Goal: Task Accomplishment & Management: Complete application form

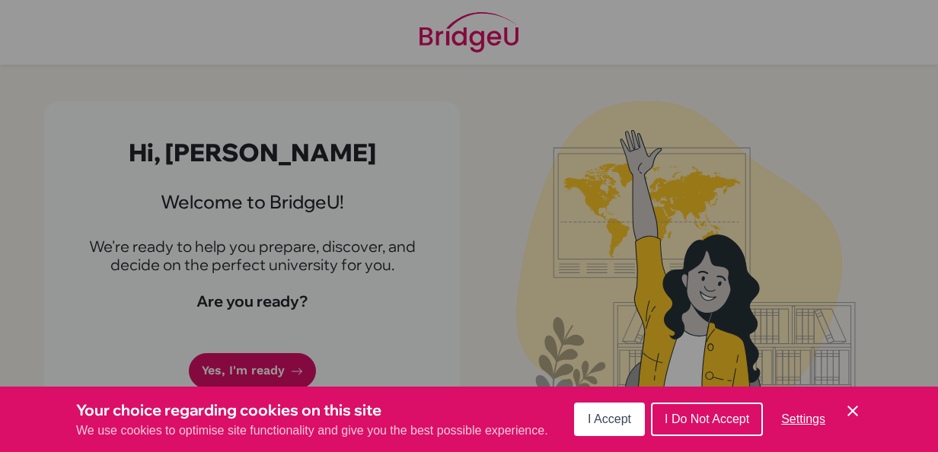
click at [847, 410] on icon "Cookie Control Close Icon" at bounding box center [853, 411] width 18 height 18
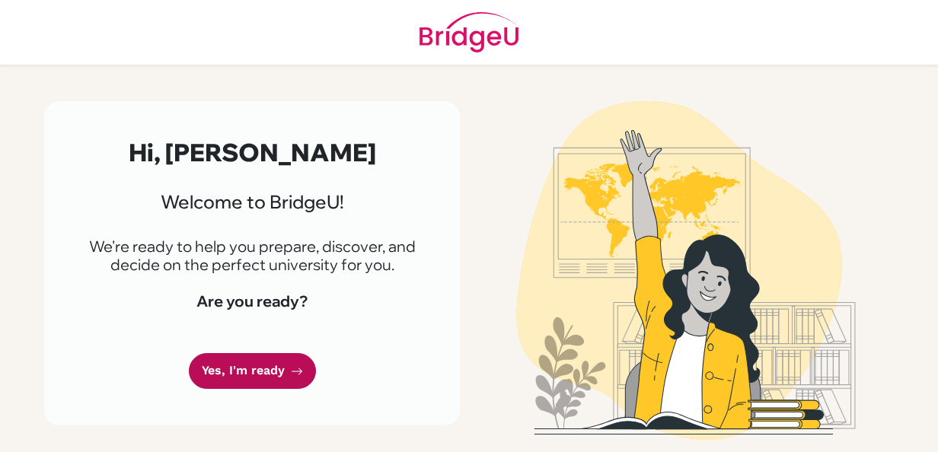
click at [267, 366] on link "Yes, I'm ready" at bounding box center [252, 371] width 127 height 36
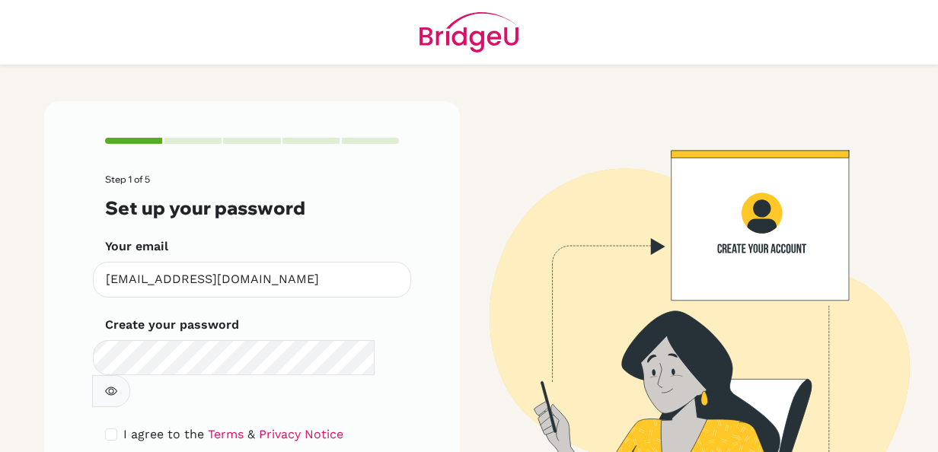
scroll to position [79, 0]
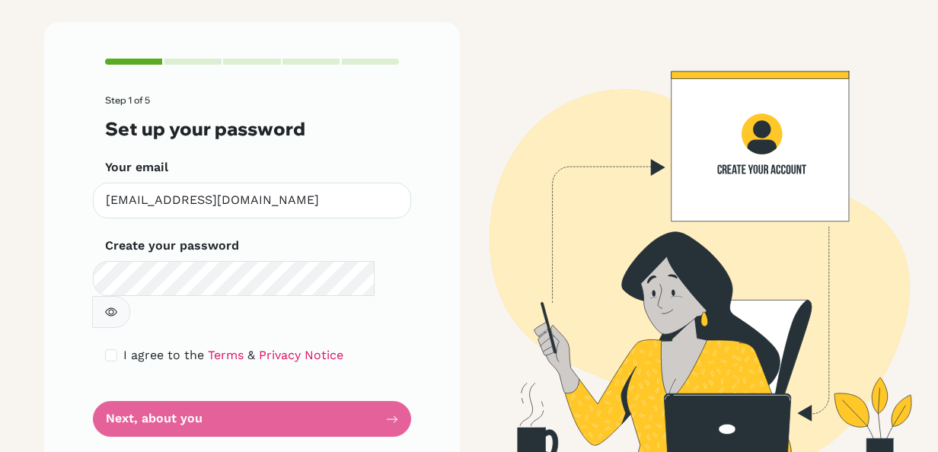
click at [117, 306] on icon "button" at bounding box center [111, 312] width 12 height 12
click at [117, 308] on icon "button" at bounding box center [111, 312] width 12 height 8
click at [326, 387] on form "Step 1 of 5 Set up your password Your email ksalazarc@altamira.edu.co Invalid e…" at bounding box center [252, 266] width 294 height 342
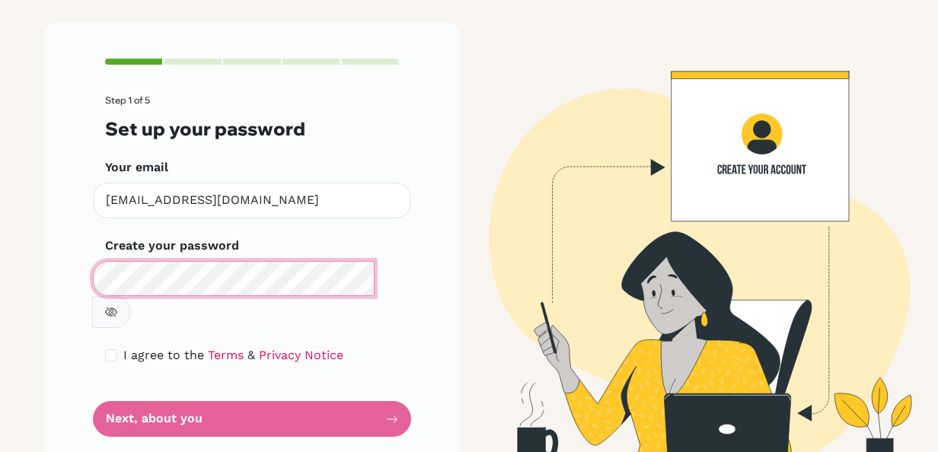
click at [44, 285] on div "Step 1 of 5 Set up your password Your email ksalazarc@altamira.edu.co Invalid e…" at bounding box center [252, 248] width 416 height 452
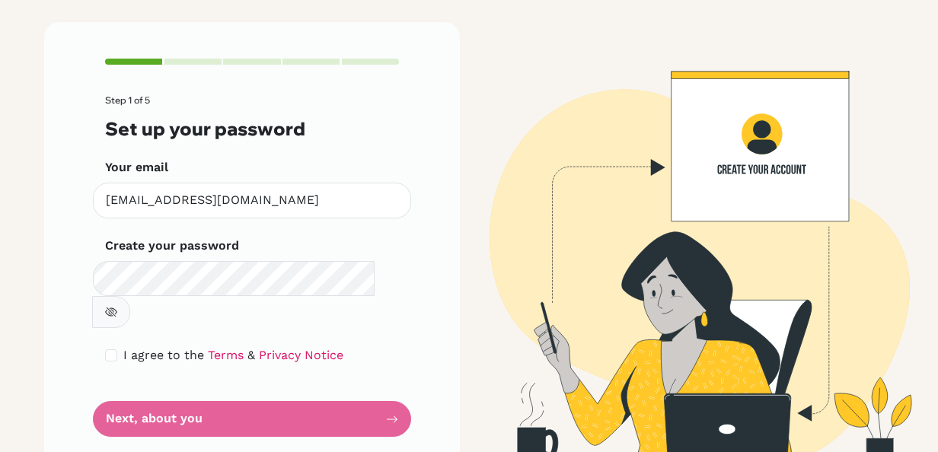
click at [130, 296] on button "button" at bounding box center [111, 312] width 38 height 32
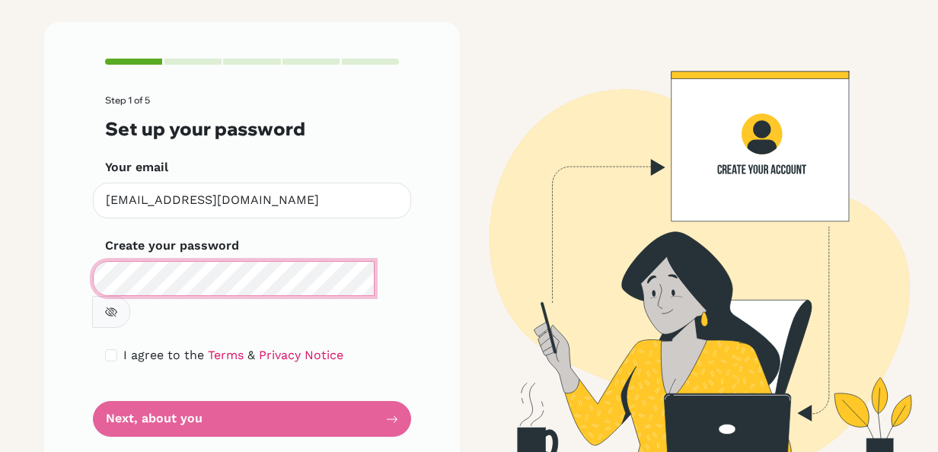
click at [53, 273] on div "Step 1 of 5 Set up your password Your email ksalazarc@altamira.edu.co Invalid e…" at bounding box center [252, 248] width 416 height 452
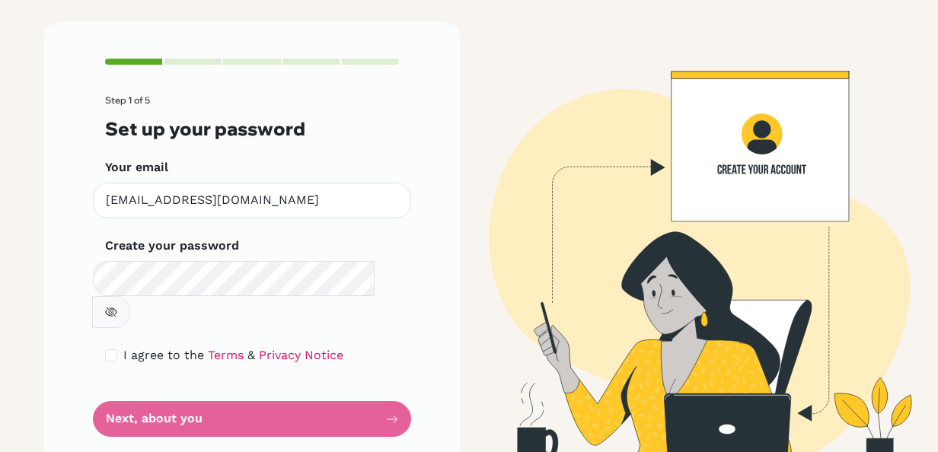
click at [446, 337] on div "Step 1 of 5 Set up your password Your email ksalazarc@altamira.edu.co Invalid e…" at bounding box center [252, 248] width 416 height 452
click at [240, 403] on form "Step 1 of 5 Set up your password Your email ksalazarc@altamira.edu.co Invalid e…" at bounding box center [252, 266] width 294 height 342
click at [225, 384] on form "Step 1 of 5 Set up your password Your email ksalazarc@altamira.edu.co Invalid e…" at bounding box center [252, 266] width 294 height 342
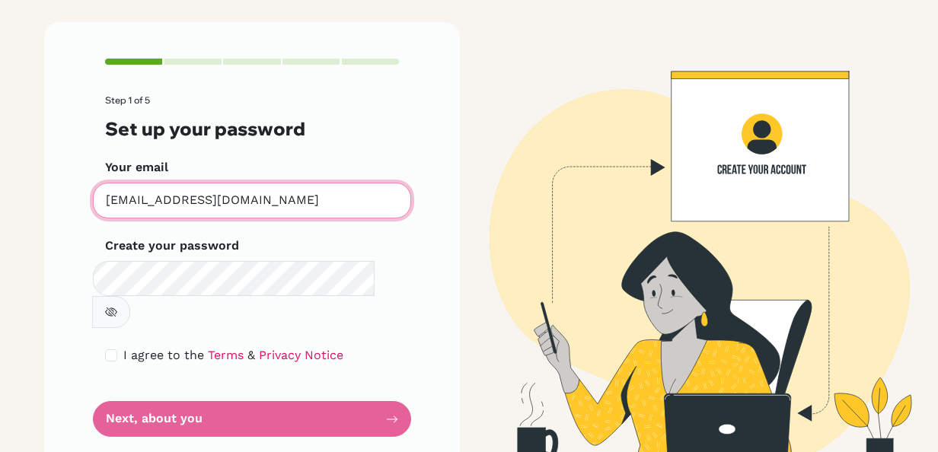
click at [288, 202] on input "ksalazarc@altamira.edu.co" at bounding box center [252, 201] width 318 height 36
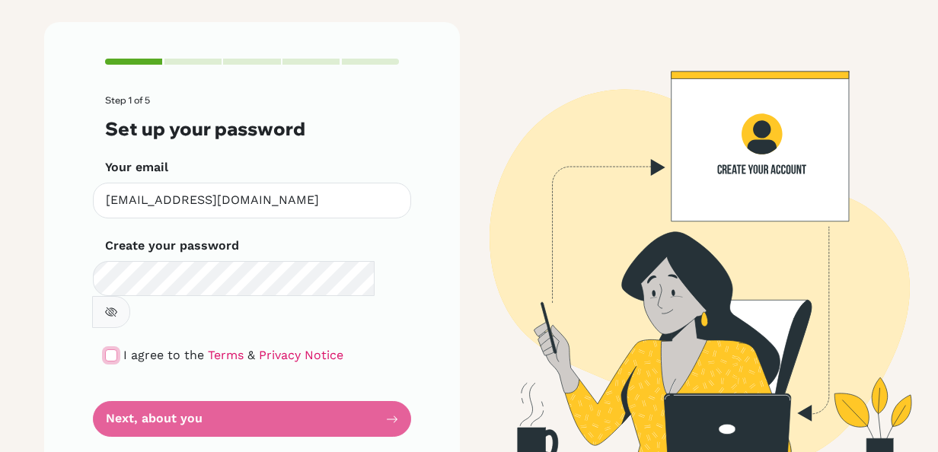
click at [105, 350] on input "checkbox" at bounding box center [111, 356] width 12 height 12
checkbox input "true"
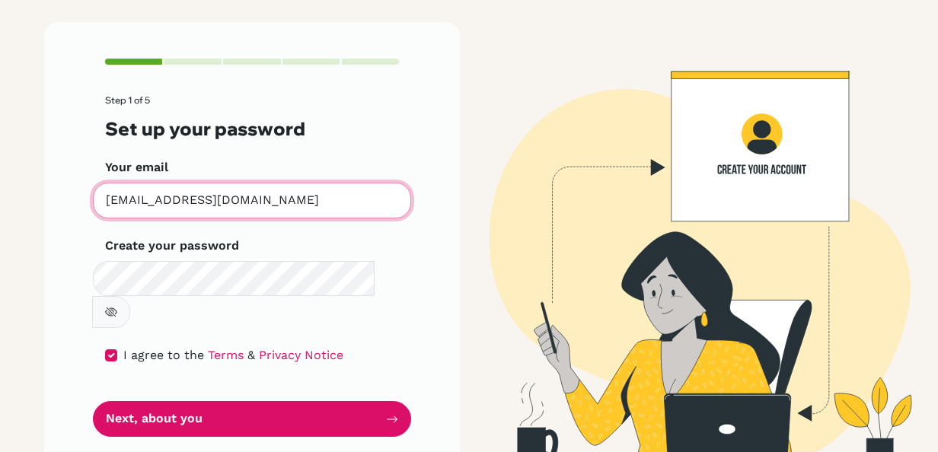
click at [270, 202] on input "ksalazarc@altamira.edu.co" at bounding box center [252, 201] width 318 height 36
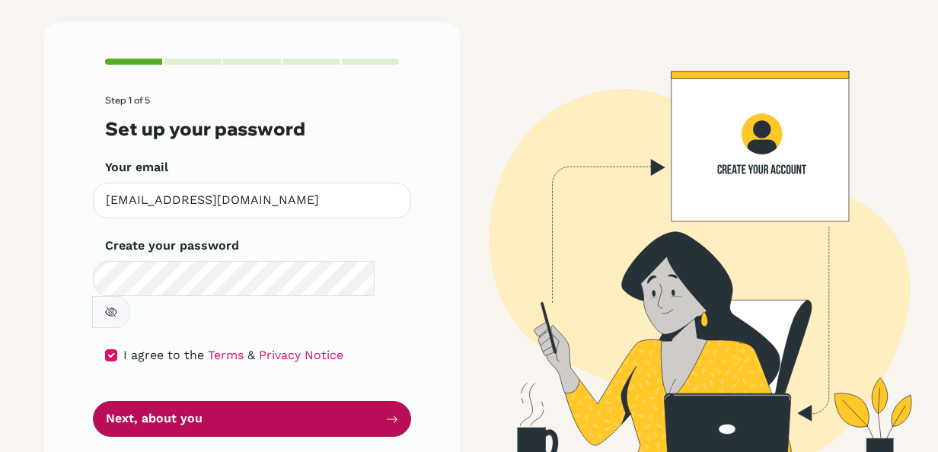
click at [326, 401] on button "Next, about you" at bounding box center [252, 419] width 318 height 36
